Goal: Task Accomplishment & Management: Manage account settings

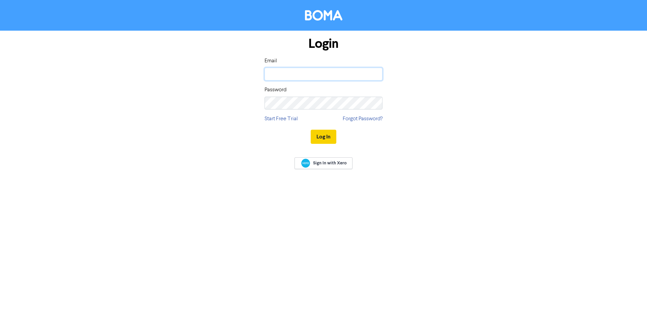
type input "[PERSON_NAME][EMAIL_ADDRESS][DOMAIN_NAME]"
click at [328, 140] on button "Log In" at bounding box center [324, 137] width 26 height 14
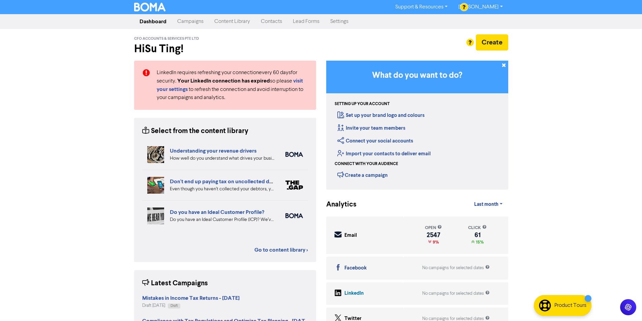
click at [201, 21] on link "Campaigns" at bounding box center [190, 21] width 37 height 13
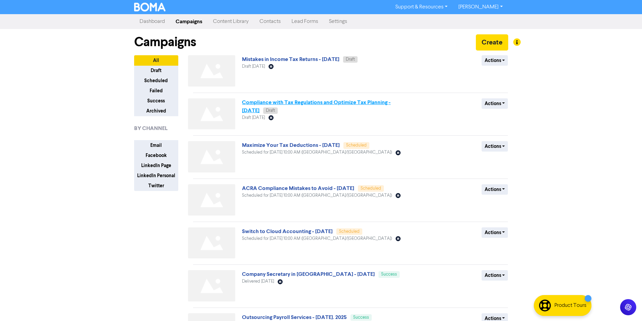
click at [386, 103] on link "Compliance with Tax Regulations and Optimize Tax Planning - [DATE]" at bounding box center [316, 106] width 149 height 15
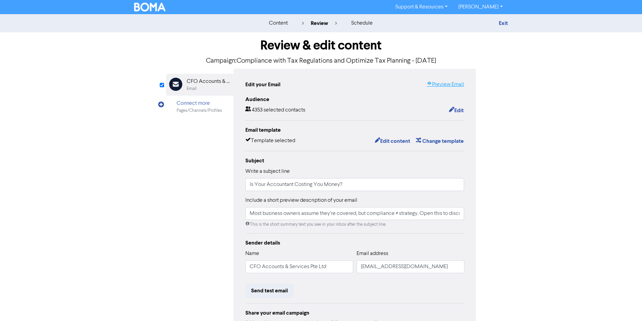
click at [433, 86] on link "Preview Email" at bounding box center [445, 85] width 37 height 8
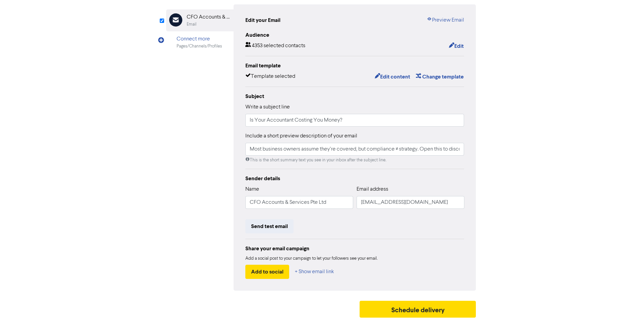
scroll to position [65, 0]
click at [420, 311] on button "Schedule delivery" at bounding box center [418, 309] width 117 height 17
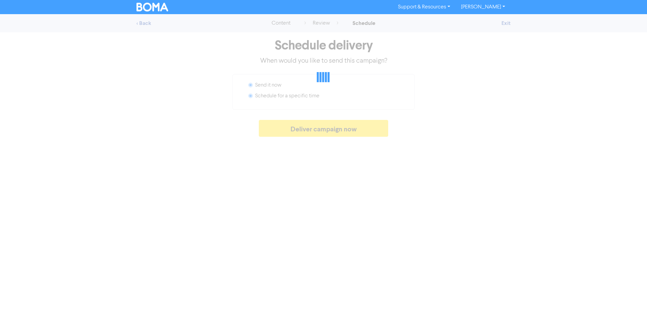
radio input "false"
radio input "true"
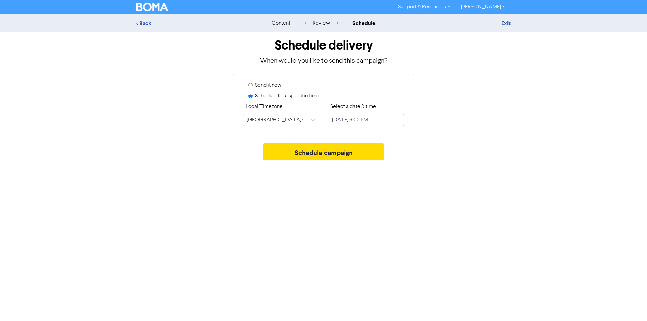
click at [352, 120] on input "[DATE] 6:00 PM" at bounding box center [366, 120] width 77 height 13
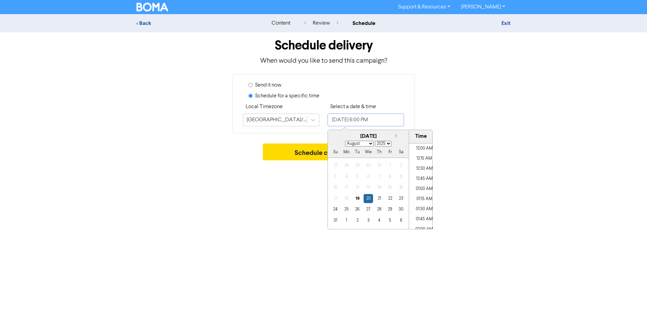
scroll to position [691, 0]
click at [394, 134] on div "[DATE]" at bounding box center [368, 137] width 81 height 8
click at [396, 134] on button "Next month" at bounding box center [397, 136] width 5 height 5
click at [398, 136] on button "Next month" at bounding box center [397, 136] width 5 height 5
select select "9"
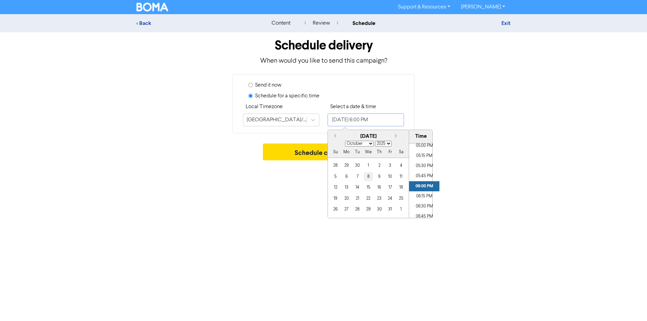
click at [372, 178] on div "8" at bounding box center [368, 176] width 9 height 9
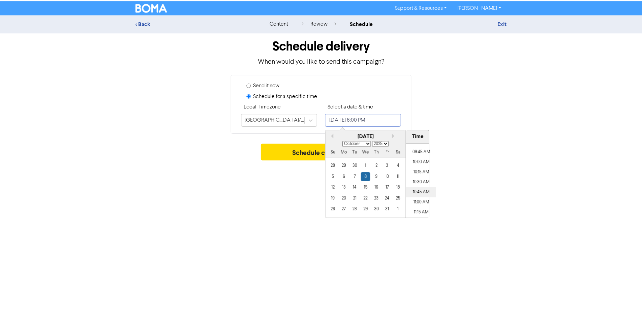
scroll to position [376, 0]
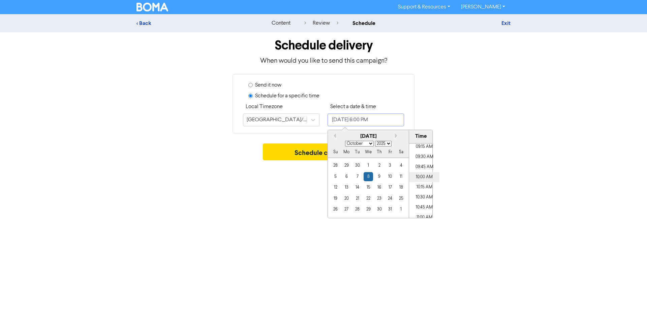
click at [424, 176] on li "10:00 AM" at bounding box center [424, 177] width 30 height 10
type input "[DATE] 10:00 AM"
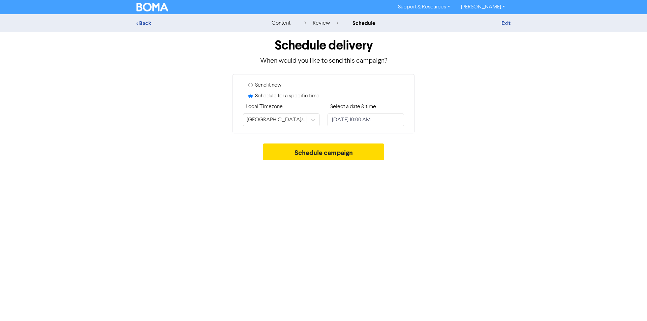
click at [247, 176] on div "Support & Resources Video Tutorials FAQ & Guides Marketing Education Su [PERSON…" at bounding box center [323, 160] width 647 height 321
click at [296, 150] on button "Schedule campaign" at bounding box center [324, 152] width 122 height 17
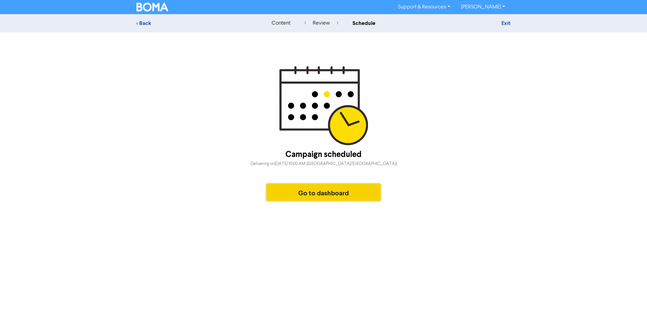
click at [304, 189] on button "Go to dashboard" at bounding box center [324, 192] width 114 height 17
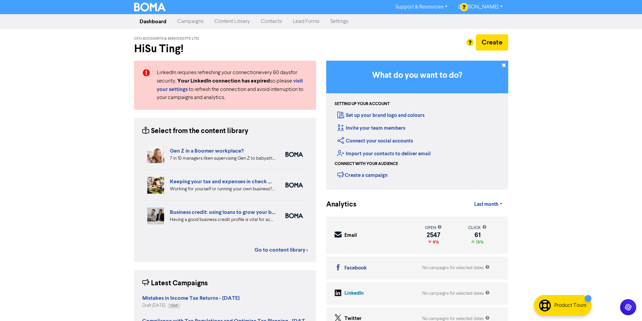
click at [181, 19] on link "Campaigns" at bounding box center [190, 21] width 37 height 13
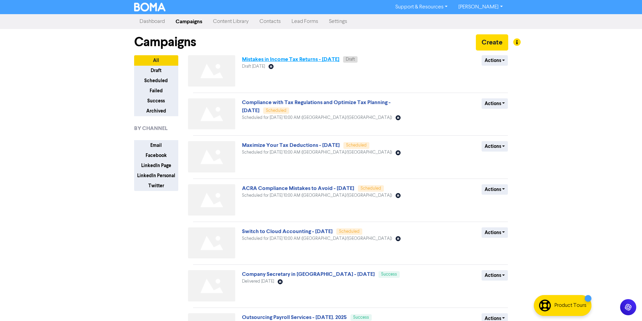
click at [340, 60] on link "Mistakes in Income Tax Returns - [DATE]" at bounding box center [290, 59] width 97 height 7
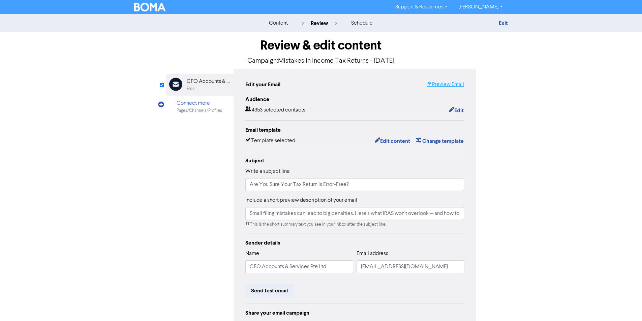
click at [452, 84] on link "Preview Email" at bounding box center [445, 85] width 37 height 8
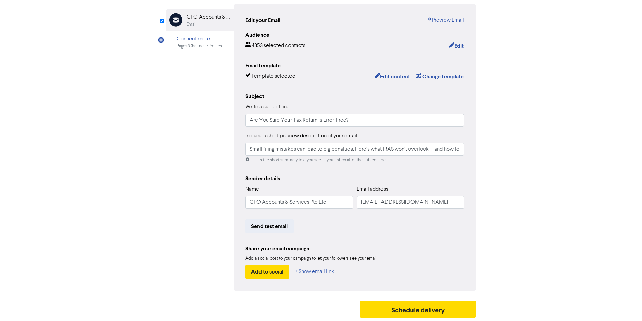
scroll to position [65, 0]
click at [393, 312] on button "Schedule delivery" at bounding box center [418, 309] width 117 height 17
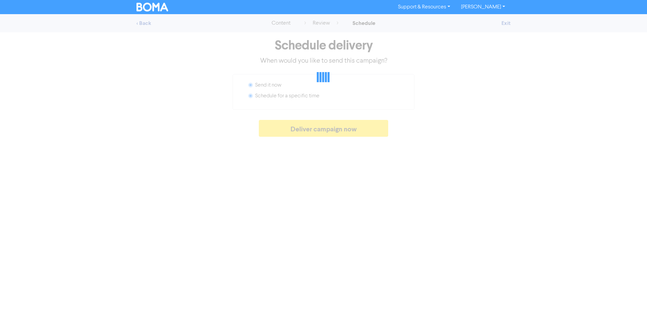
radio input "false"
radio input "true"
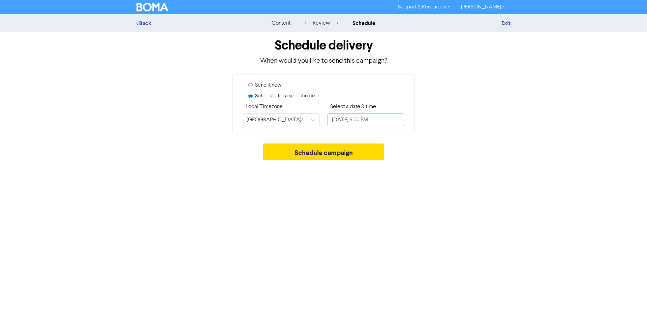
click at [373, 119] on input "[DATE] 6:00 PM" at bounding box center [366, 120] width 77 height 13
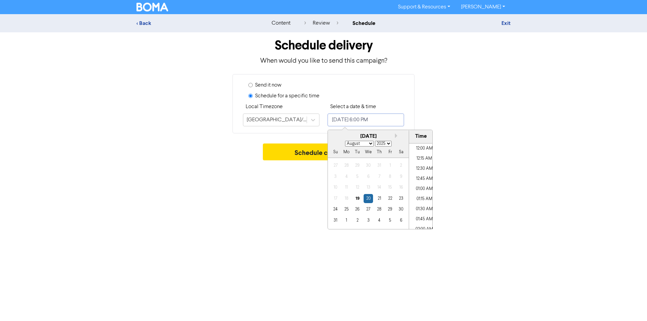
scroll to position [691, 0]
click at [396, 137] on button "Next month" at bounding box center [397, 136] width 5 height 5
select select "9"
click at [377, 209] on div "30" at bounding box center [379, 209] width 9 height 9
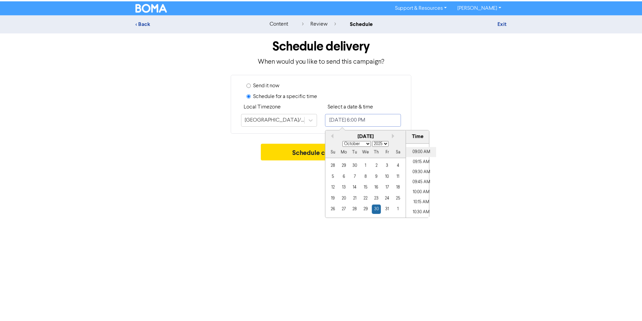
scroll to position [376, 0]
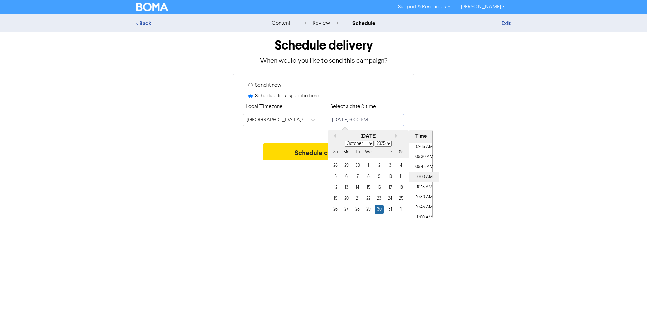
click at [421, 174] on li "10:00 AM" at bounding box center [424, 177] width 30 height 10
type input "[DATE] 10:00 AM"
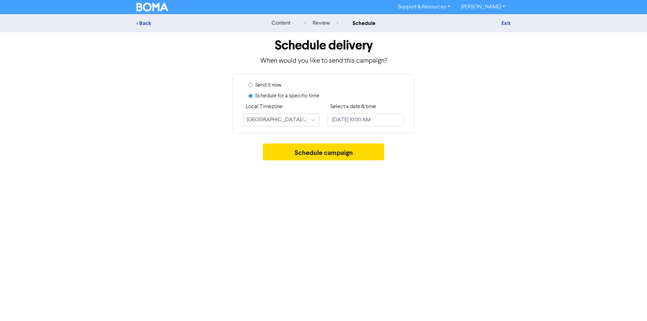
click at [281, 161] on div "Schedule campaign" at bounding box center [324, 154] width 374 height 20
click at [296, 152] on button "Schedule campaign" at bounding box center [324, 152] width 122 height 17
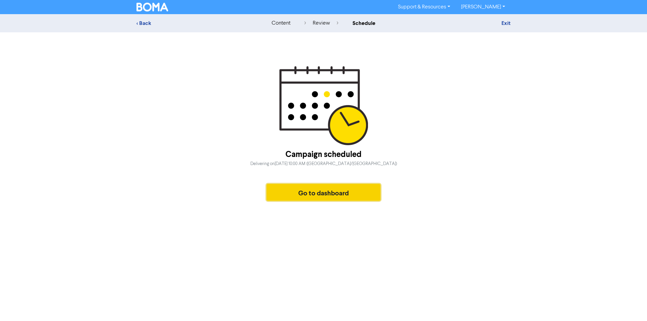
click at [281, 196] on button "Go to dashboard" at bounding box center [324, 192] width 114 height 17
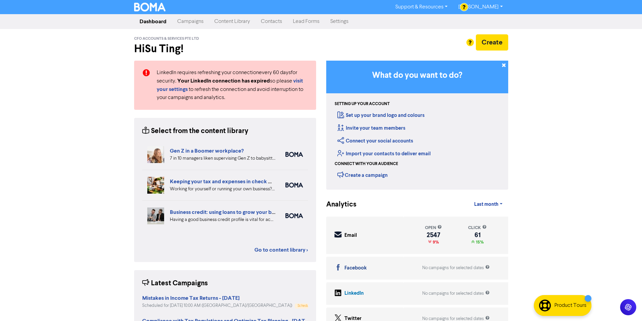
click at [199, 24] on link "Campaigns" at bounding box center [190, 21] width 37 height 13
